Goal: Find specific page/section: Find specific page/section

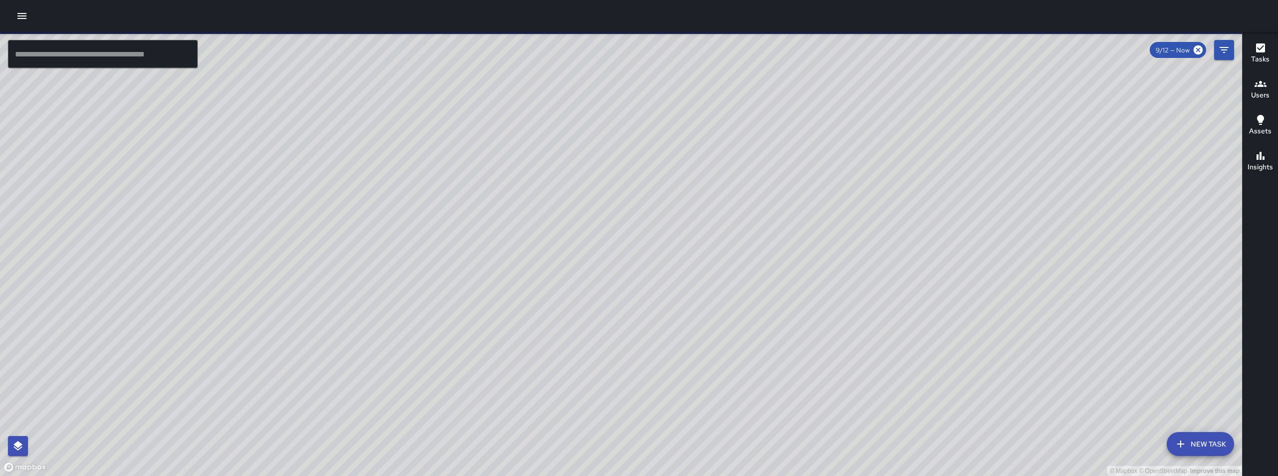
drag, startPoint x: 771, startPoint y: 90, endPoint x: 733, endPoint y: 187, distance: 103.6
click at [733, 187] on div "© Mapbox © OpenStreetMap Improve this map" at bounding box center [621, 254] width 1242 height 444
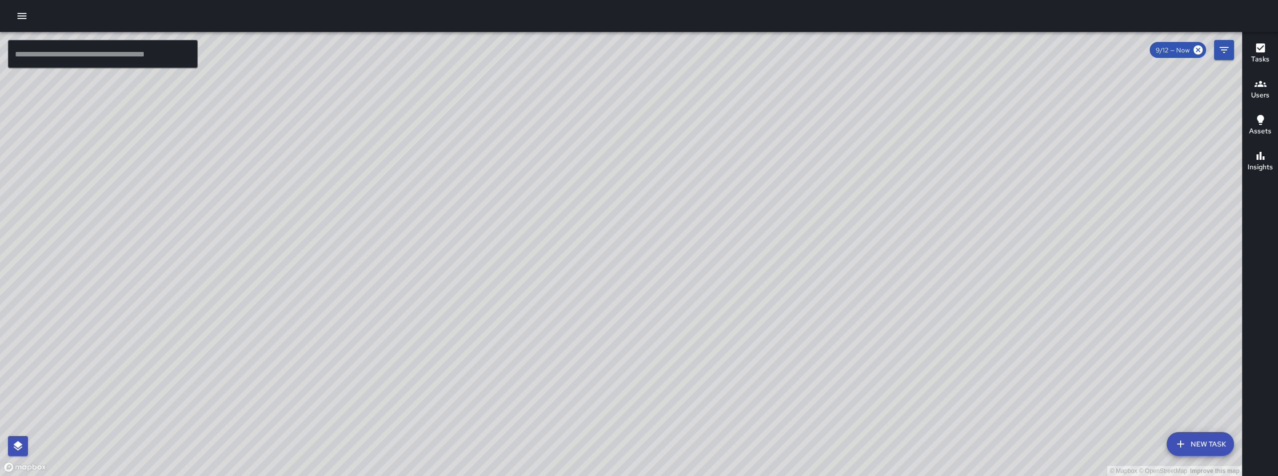
drag, startPoint x: 664, startPoint y: 95, endPoint x: 722, endPoint y: 308, distance: 220.4
click at [722, 308] on div "© Mapbox © OpenStreetMap Improve this map" at bounding box center [621, 254] width 1242 height 444
drag, startPoint x: 798, startPoint y: 373, endPoint x: 723, endPoint y: 140, distance: 245.0
click at [723, 140] on div "© Mapbox © OpenStreetMap Improve this map" at bounding box center [621, 254] width 1242 height 444
click at [671, 129] on div "© Mapbox © OpenStreetMap Improve this map AJ [PERSON_NAME] Ambassador Tasks 0 /…" at bounding box center [621, 254] width 1242 height 444
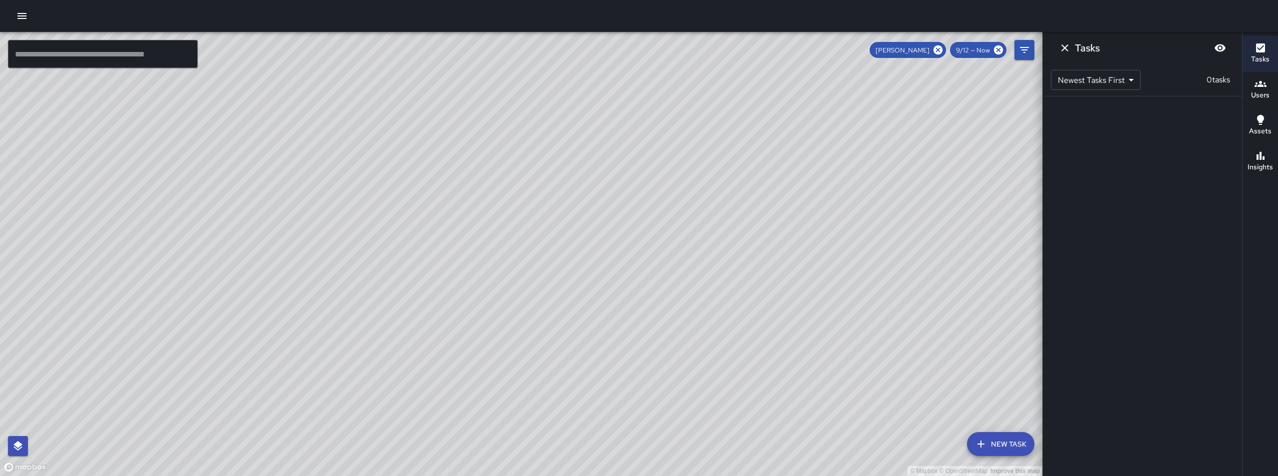
click at [972, 49] on span "9/12 — Now" at bounding box center [973, 50] width 46 height 8
click at [995, 49] on icon at bounding box center [998, 49] width 9 height 9
click at [976, 50] on span "9/12 — Now" at bounding box center [973, 50] width 46 height 8
click at [1068, 48] on icon "Dismiss" at bounding box center [1065, 48] width 12 height 12
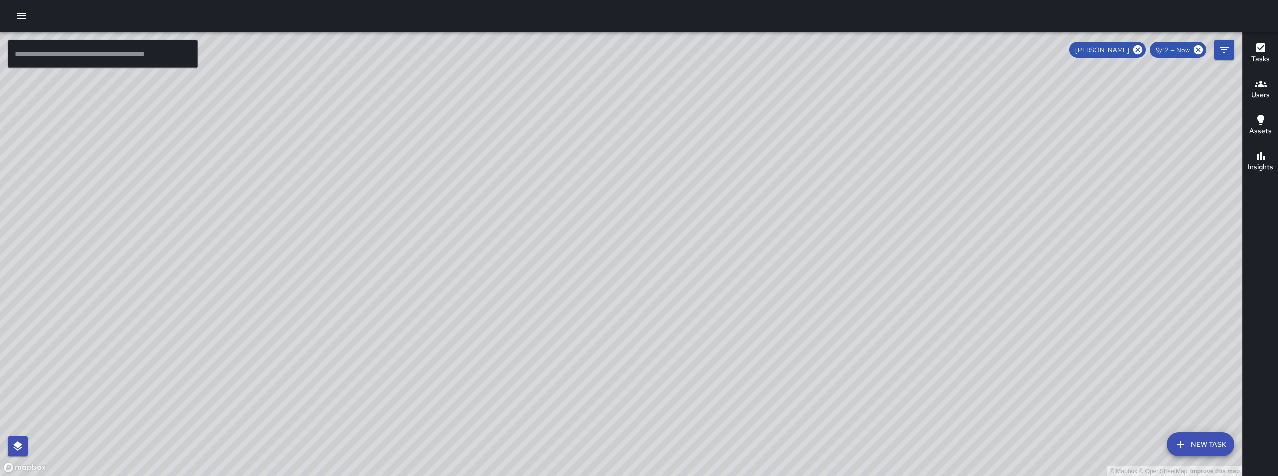
click at [1168, 52] on span "9/12 — Now" at bounding box center [1173, 50] width 46 height 8
click at [1181, 51] on span "9/12 — Now" at bounding box center [1173, 50] width 46 height 8
click at [1195, 50] on icon at bounding box center [1198, 49] width 9 height 9
click at [1112, 50] on span "[PERSON_NAME]" at bounding box center [1102, 50] width 66 height 8
click at [1134, 49] on icon at bounding box center [1137, 49] width 9 height 9
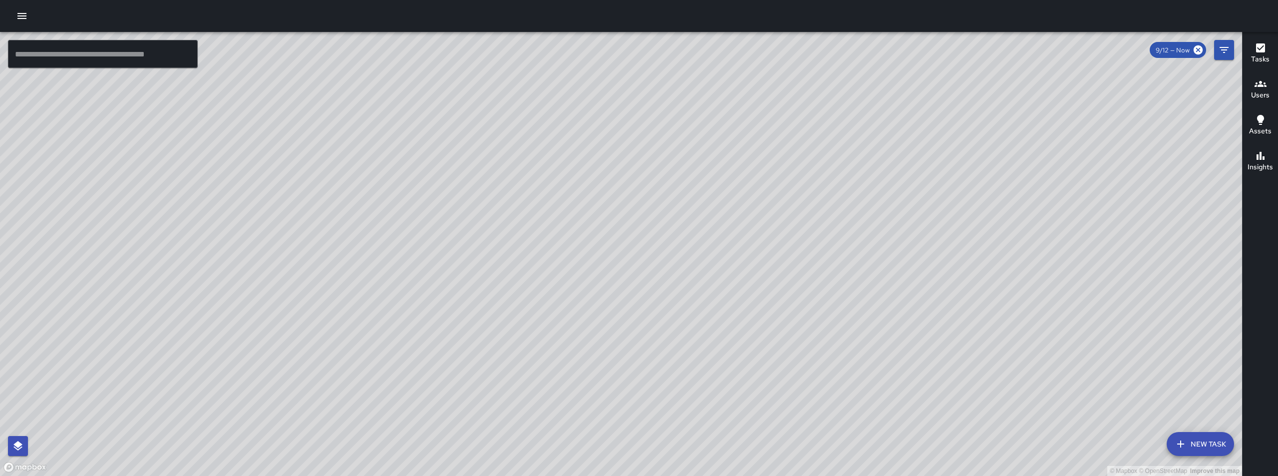
click at [1177, 49] on span "9/12 — Now" at bounding box center [1173, 50] width 46 height 8
click at [1223, 47] on icon "Filters" at bounding box center [1224, 50] width 9 height 6
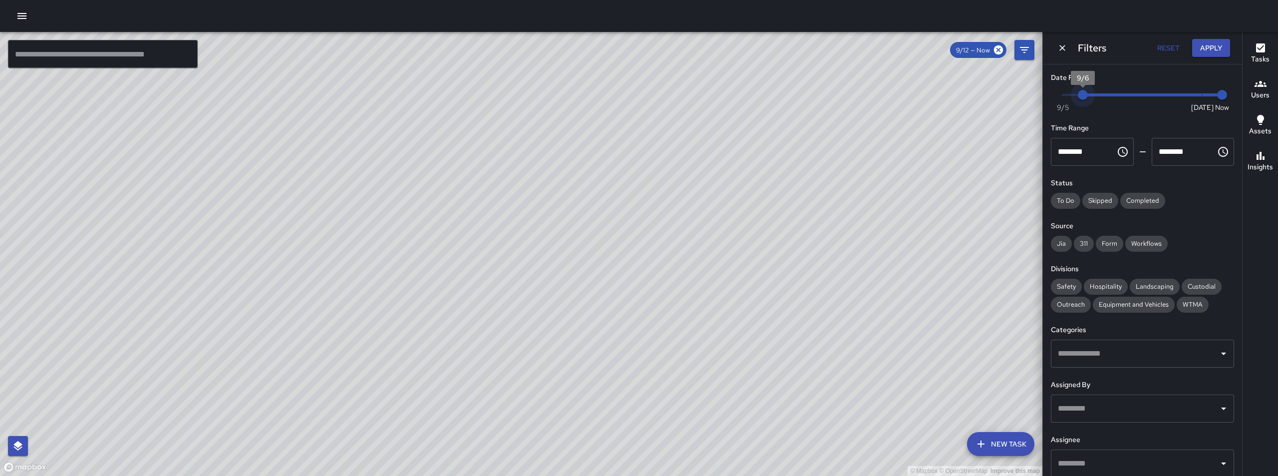
type input "*"
drag, startPoint x: 1196, startPoint y: 90, endPoint x: 1042, endPoint y: 94, distance: 153.8
click at [1042, 94] on div "Filters Reset Apply Date Range Now [DATE] [DATE] 9:28 am Time Range ******** ​ …" at bounding box center [1142, 238] width 200 height 476
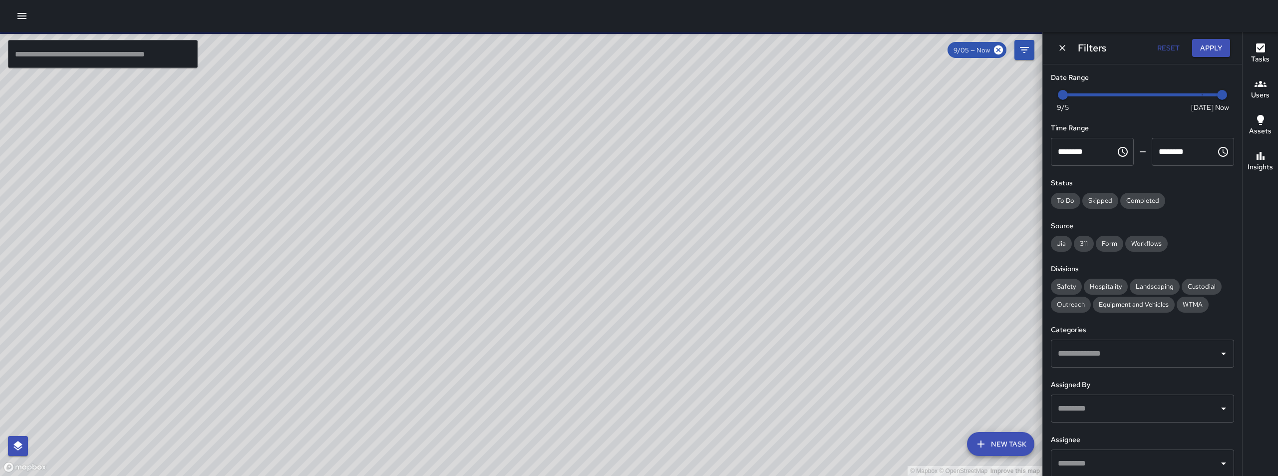
click at [567, 127] on div "© Mapbox © OpenStreetMap Improve this map AJ [PERSON_NAME] Ambassador Tasks 0 /…" at bounding box center [521, 254] width 1042 height 444
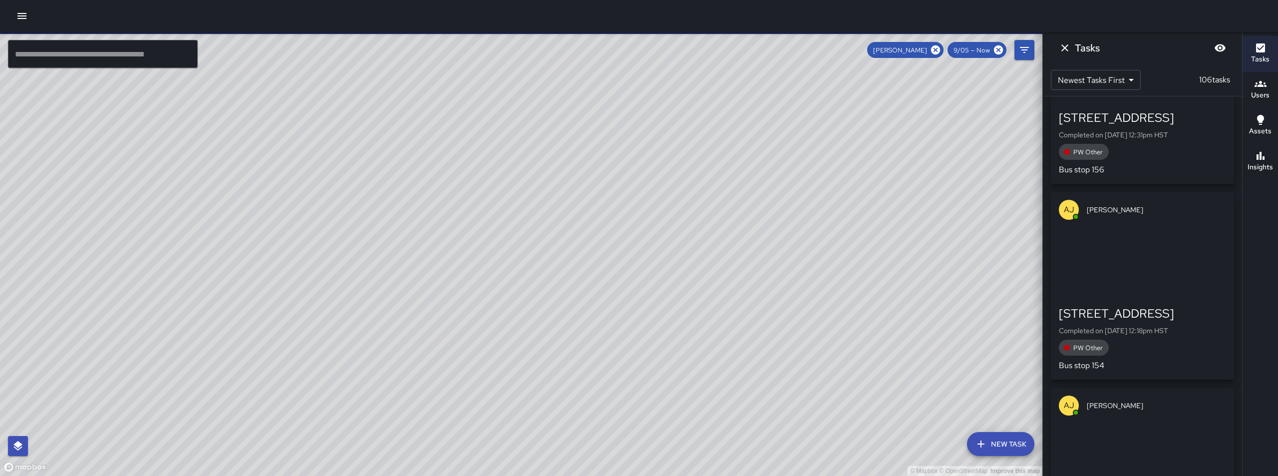
scroll to position [108, 0]
